Goal: Navigation & Orientation: Find specific page/section

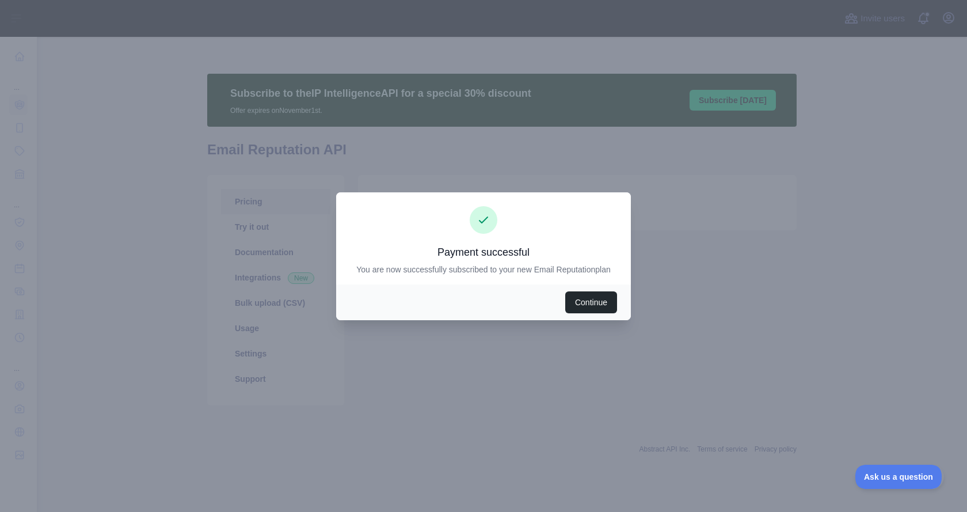
click at [0, 189] on div at bounding box center [483, 256] width 967 height 512
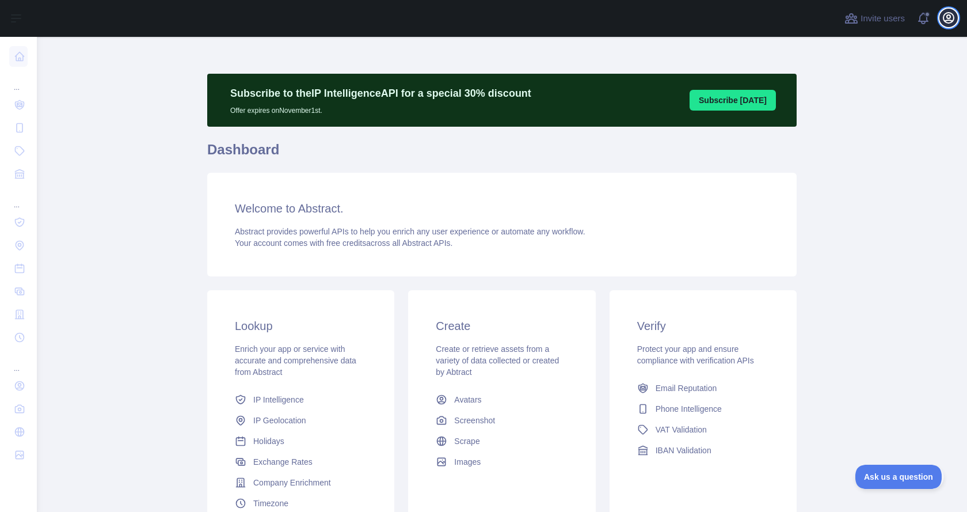
click at [951, 20] on icon "button" at bounding box center [948, 18] width 14 height 14
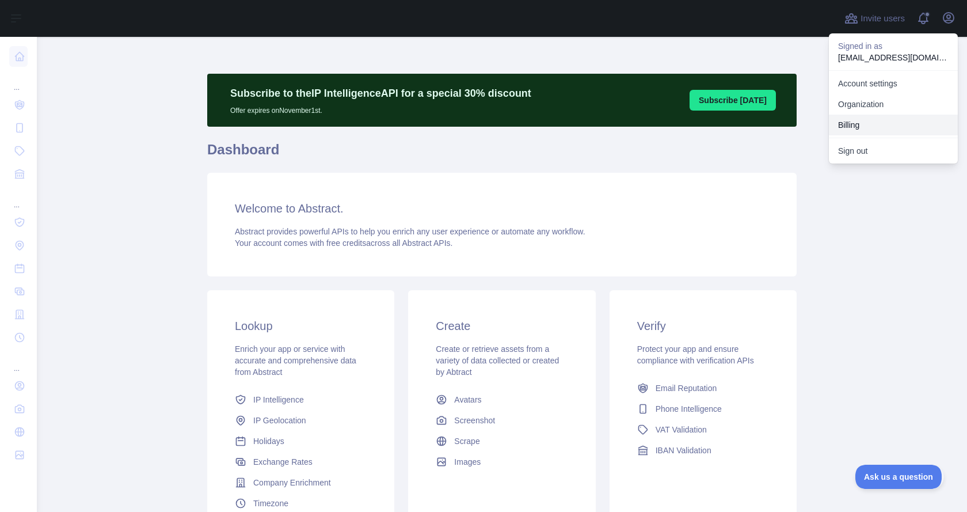
click at [864, 132] on button "Billing" at bounding box center [893, 125] width 129 height 21
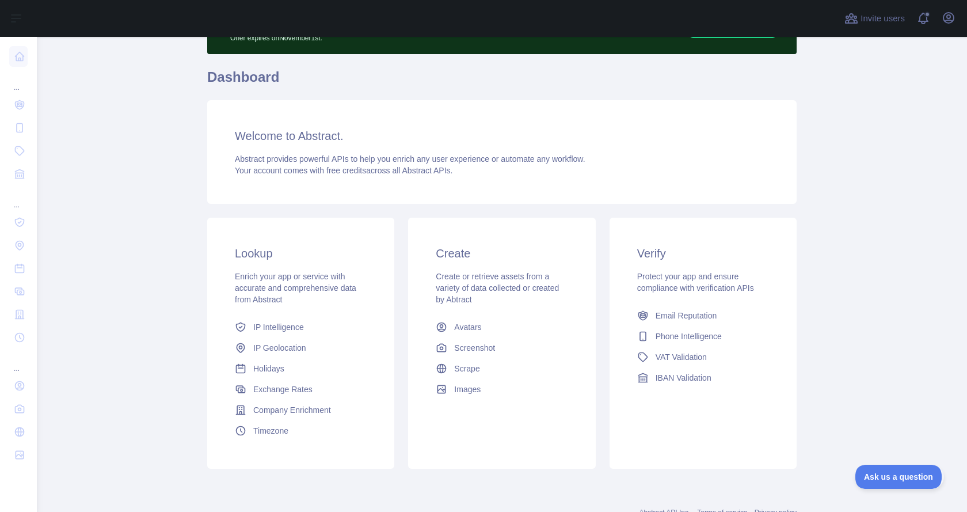
scroll to position [115, 0]
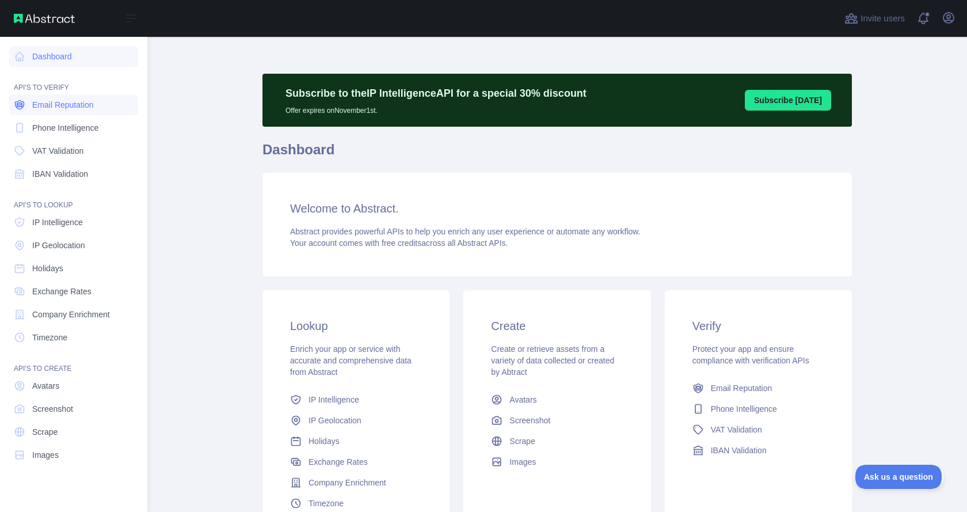
click at [62, 106] on span "Email Reputation" at bounding box center [63, 105] width 62 height 12
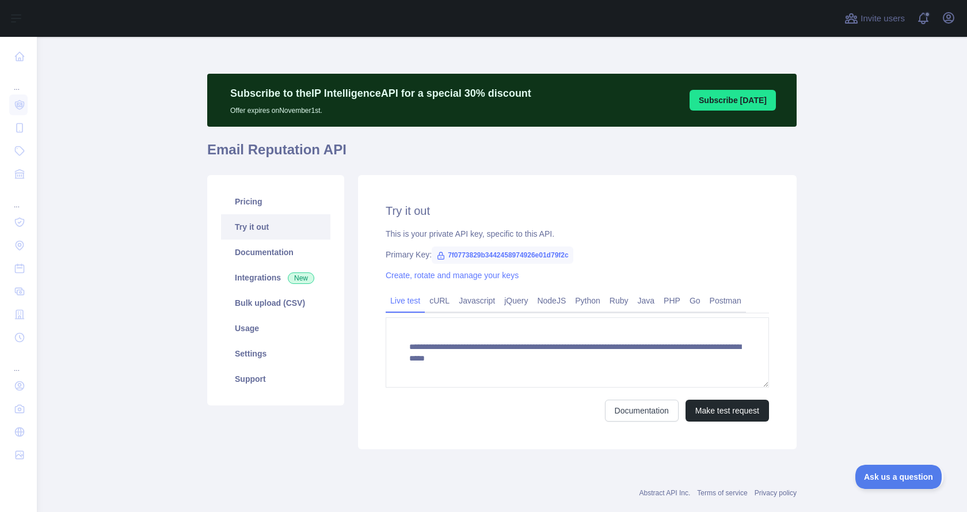
click at [867, 218] on main "**********" at bounding box center [502, 274] width 930 height 475
